Goal: Task Accomplishment & Management: Use online tool/utility

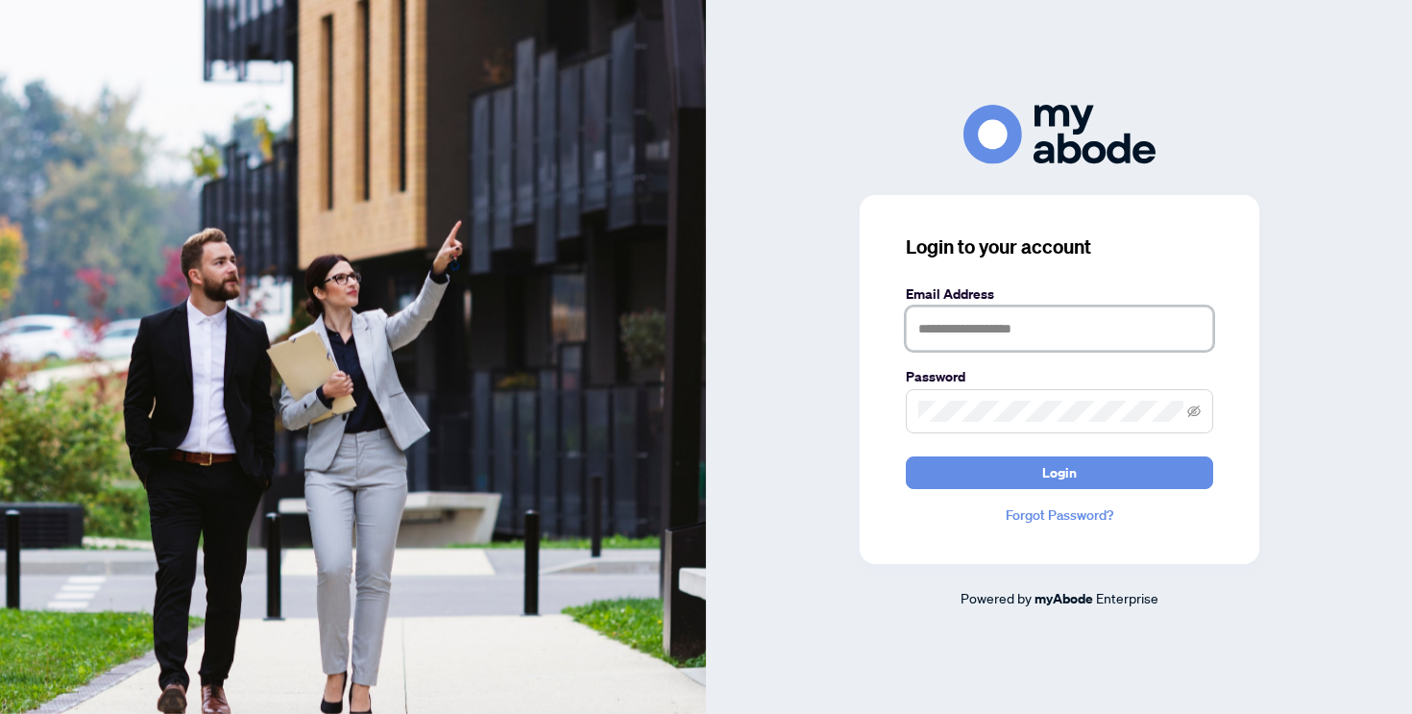
click at [997, 327] on input "text" at bounding box center [1059, 328] width 307 height 44
type input "**********"
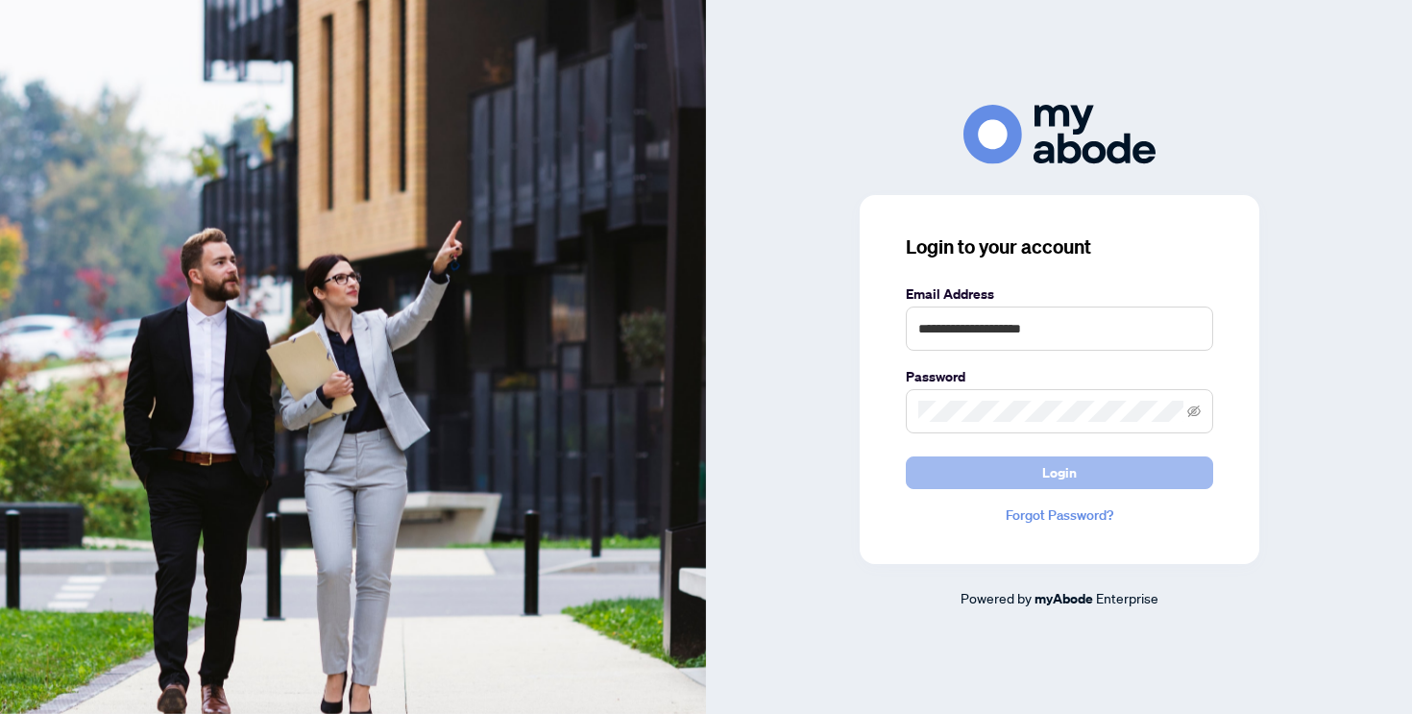
click at [1055, 468] on span "Login" at bounding box center [1059, 472] width 35 height 31
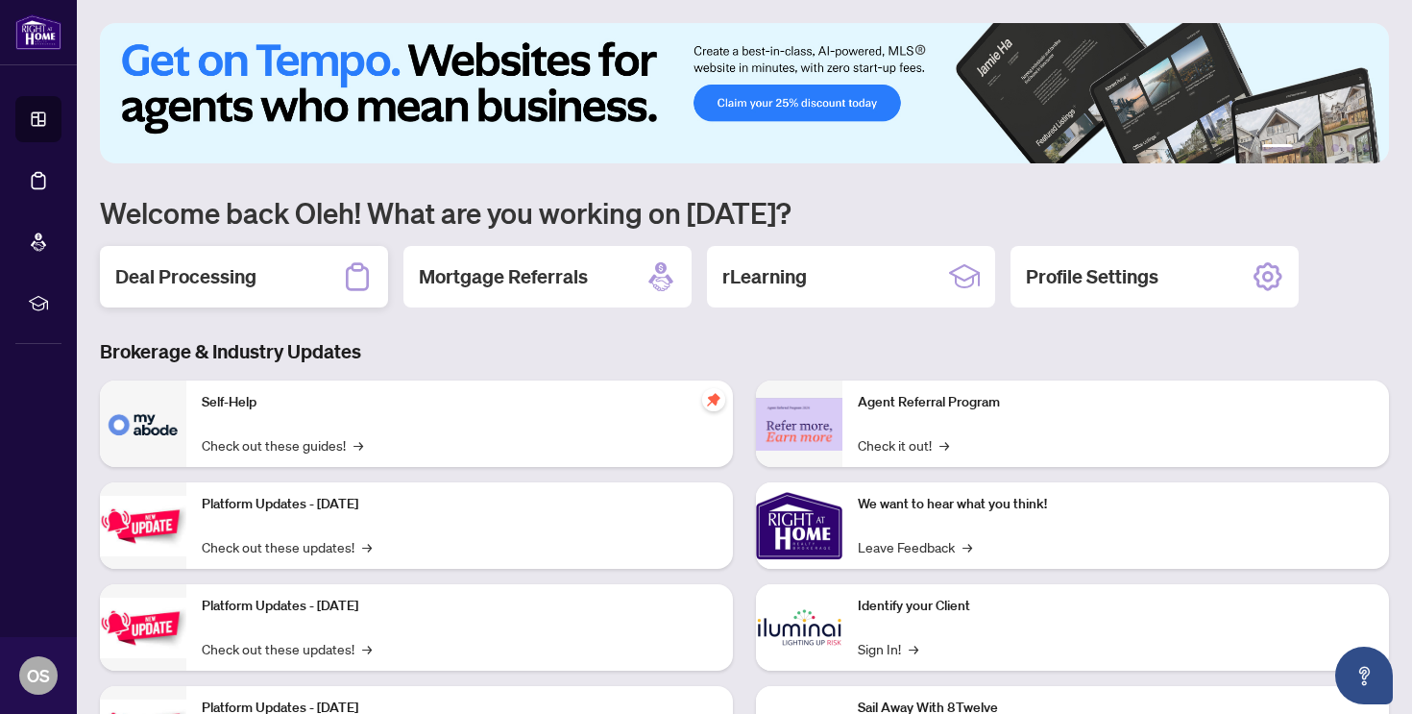
click at [230, 270] on h2 "Deal Processing" at bounding box center [185, 276] width 141 height 27
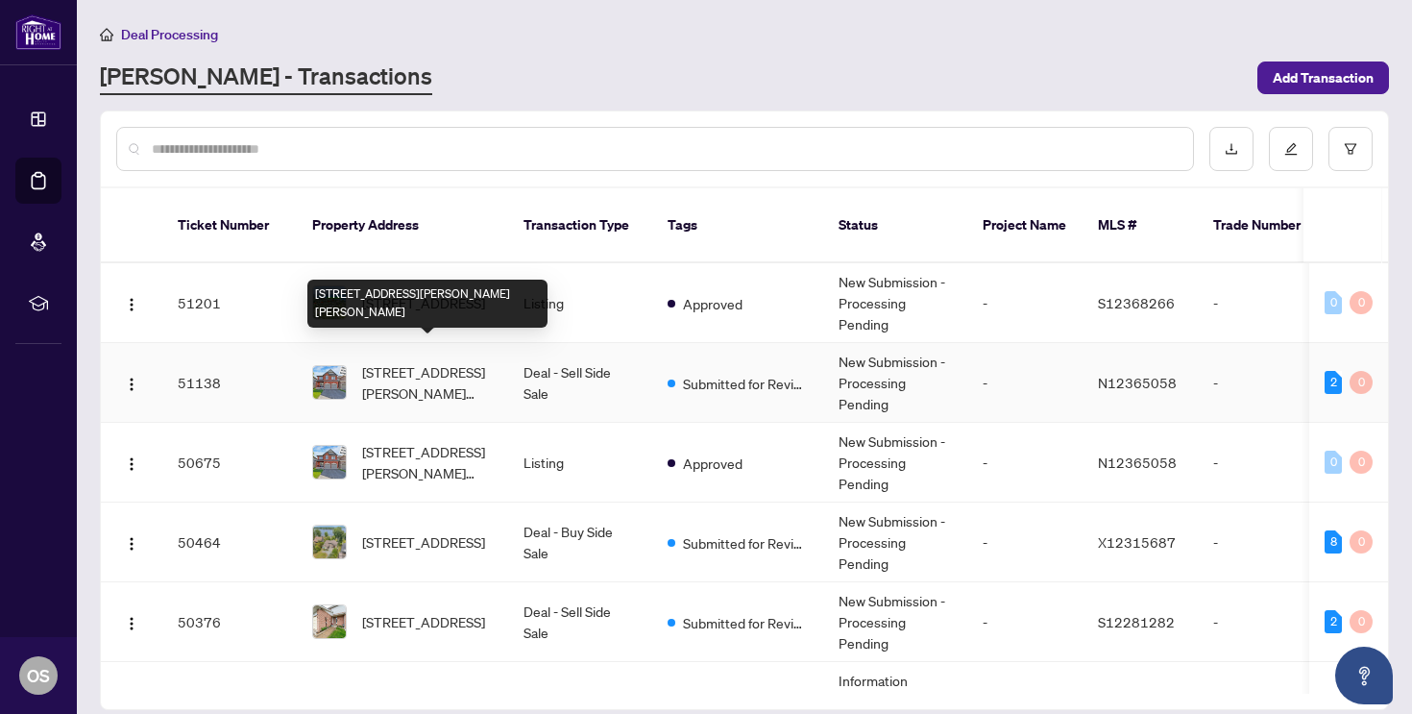
click at [449, 361] on span "82 John Link Ave, Georgina, Ontario L0E 1R0, Canada" at bounding box center [427, 382] width 131 height 42
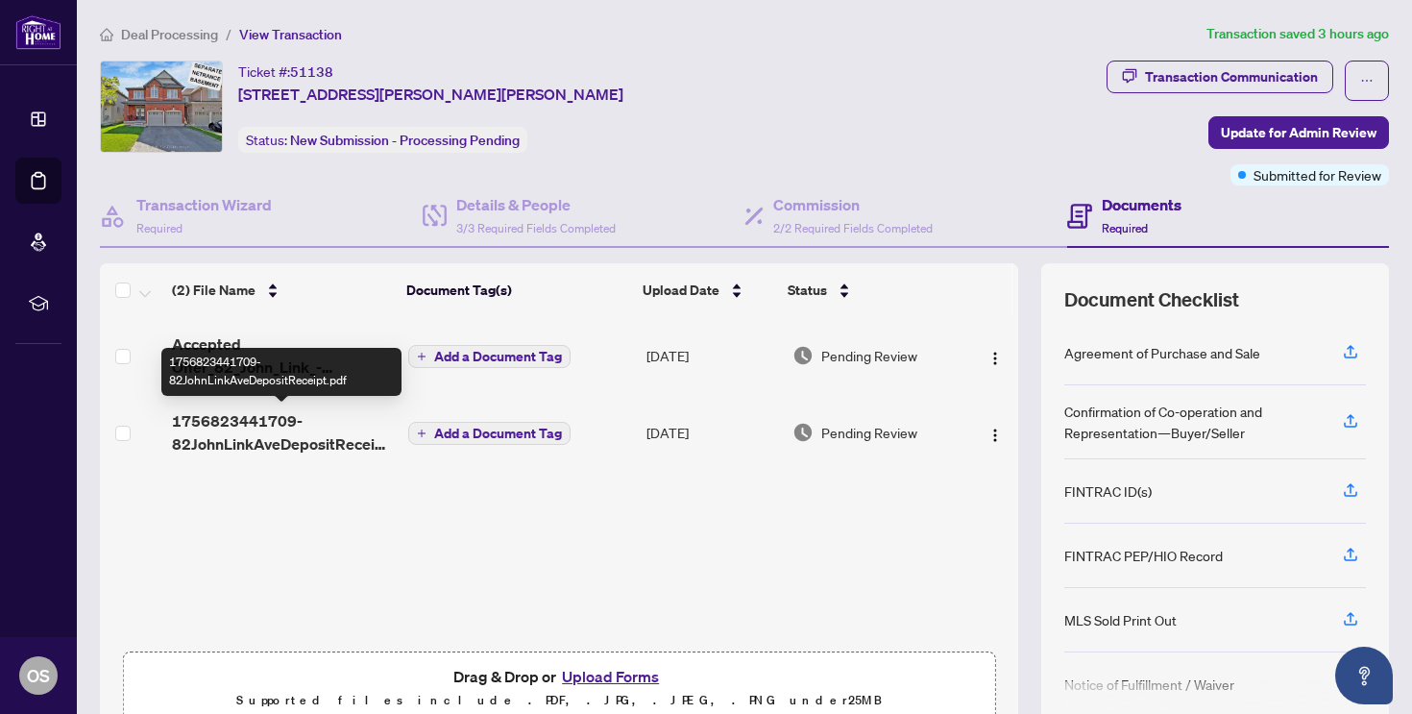
click at [317, 435] on span "1756823441709-82JohnLinkAveDepositReceipt.pdf" at bounding box center [282, 432] width 221 height 46
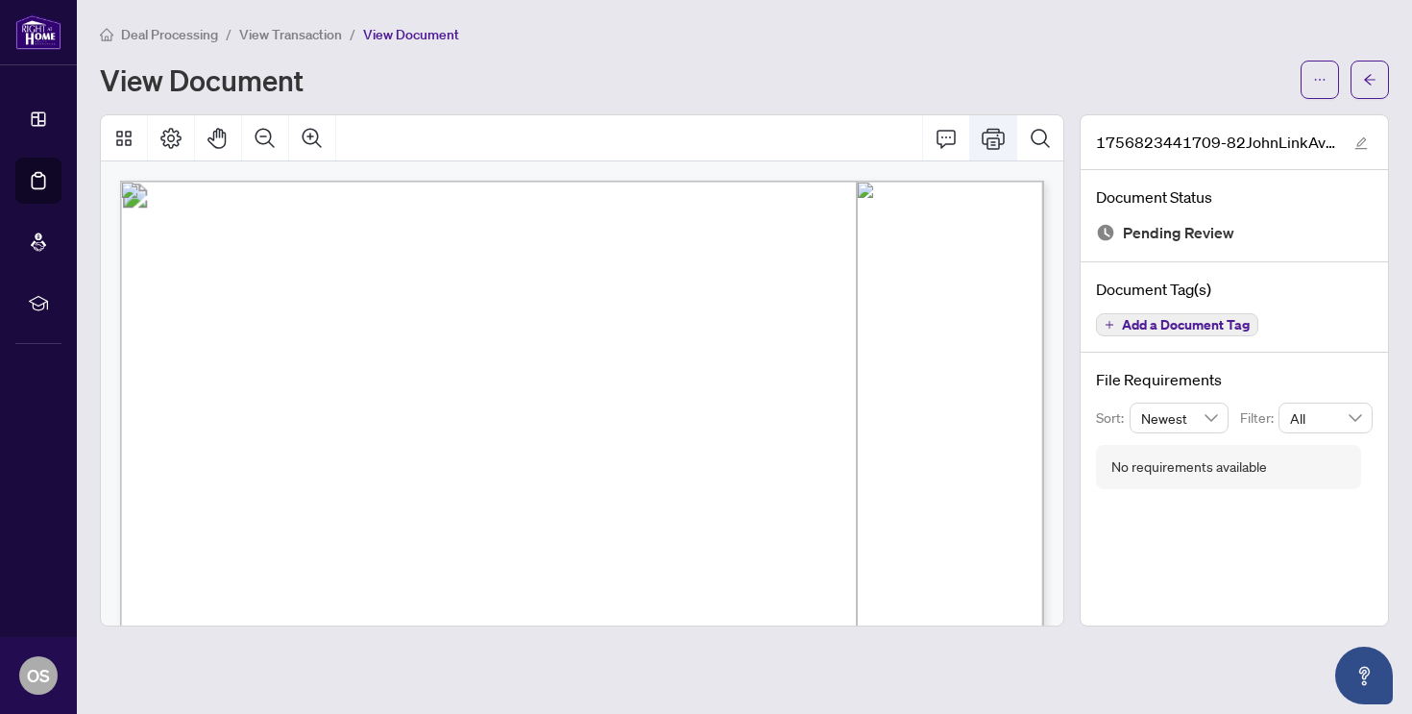
click at [986, 133] on icon "Print" at bounding box center [993, 138] width 23 height 23
